Goal: Browse casually

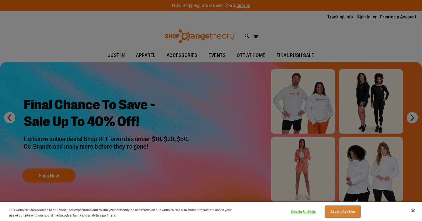
click at [349, 211] on button "Accept Cookies" at bounding box center [342, 212] width 35 height 12
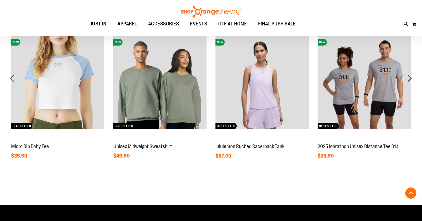
scroll to position [459, 0]
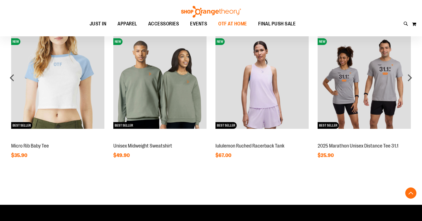
click at [226, 22] on span "OTF AT HOME" at bounding box center [232, 24] width 29 height 13
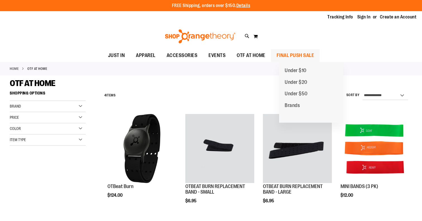
click at [308, 59] on span "FINAL PUSH SALE" at bounding box center [295, 55] width 38 height 13
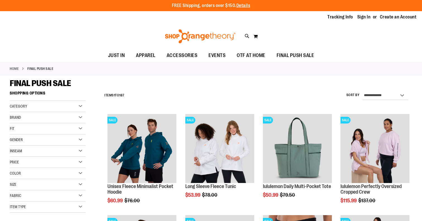
click at [192, 34] on img at bounding box center [200, 36] width 72 height 14
